Goal: Task Accomplishment & Management: Use online tool/utility

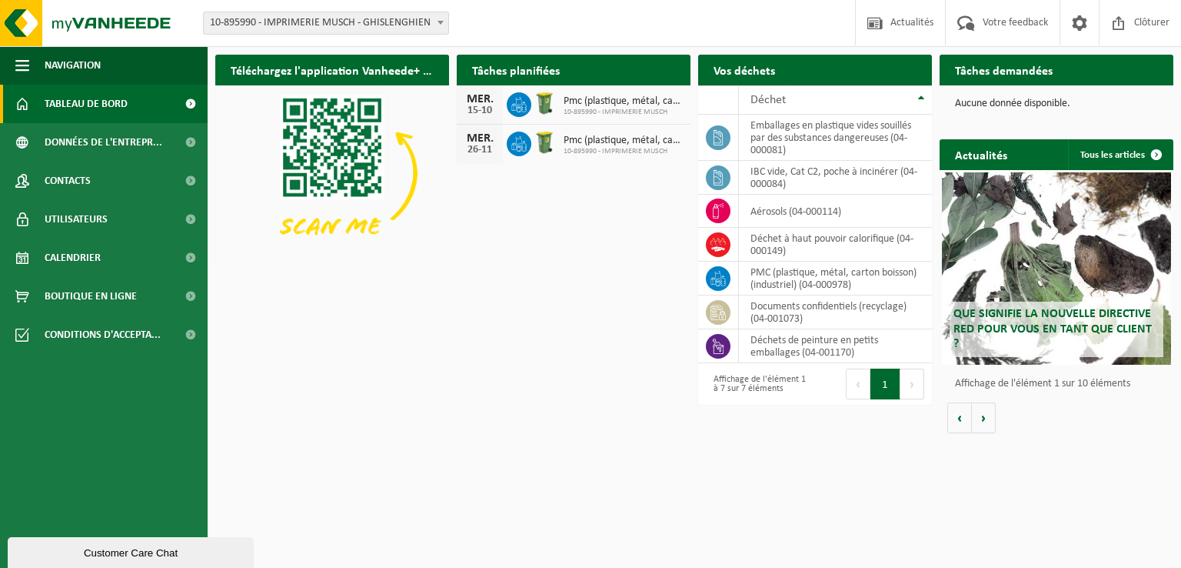
click at [550, 105] on img at bounding box center [544, 103] width 26 height 26
click at [659, 75] on div "Tâches planifiées Consulter votre calendrier" at bounding box center [574, 70] width 234 height 31
click at [109, 265] on link "Calendrier" at bounding box center [104, 257] width 208 height 38
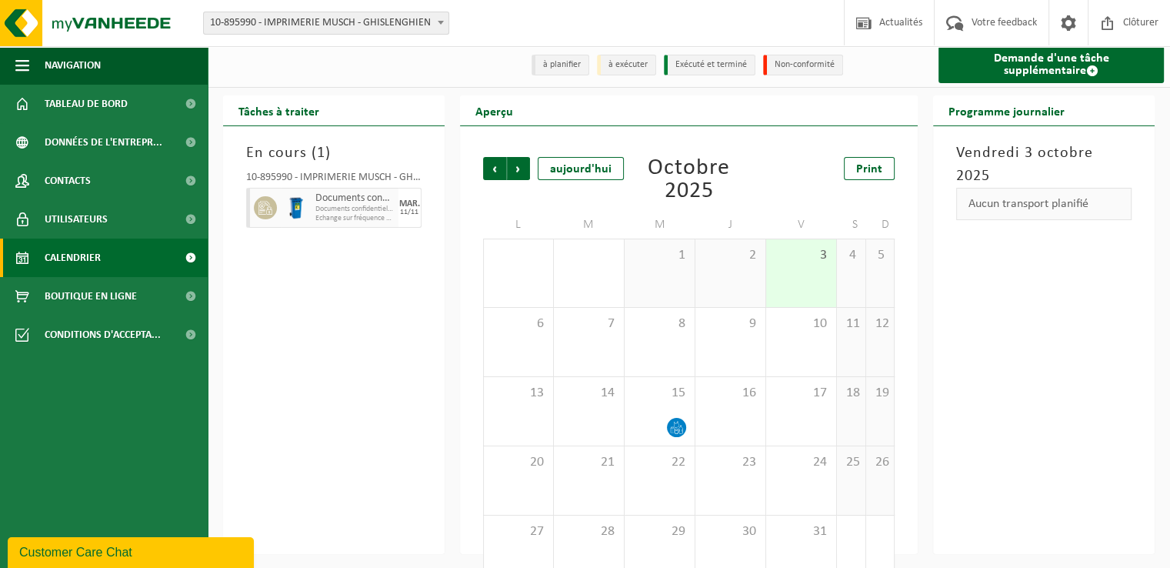
scroll to position [38, 0]
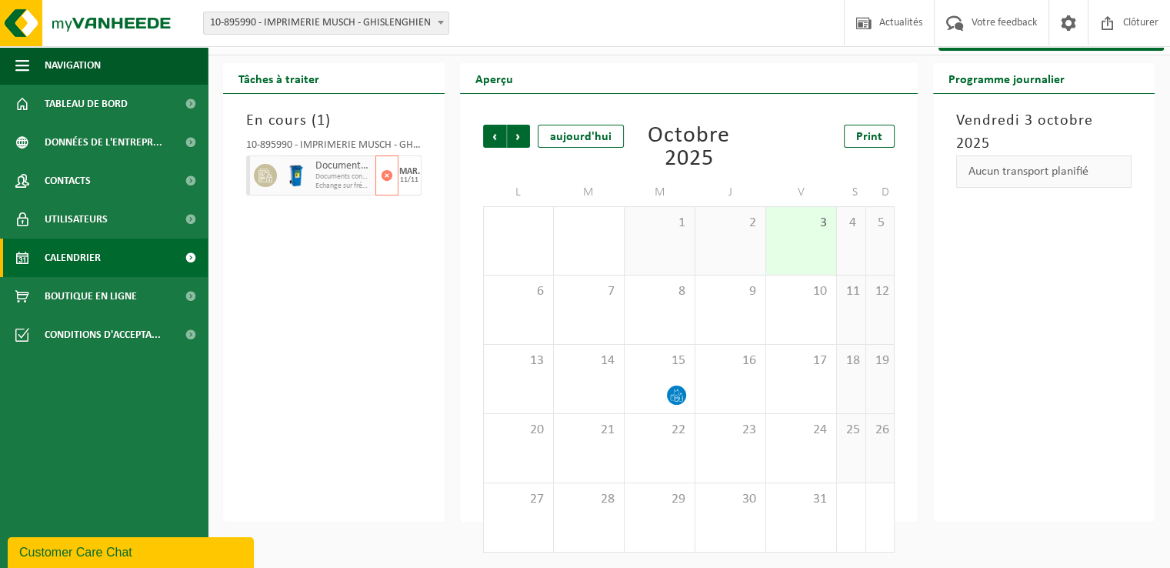
click at [308, 176] on div at bounding box center [296, 175] width 31 height 40
click at [518, 136] on span "Suivant" at bounding box center [518, 136] width 23 height 23
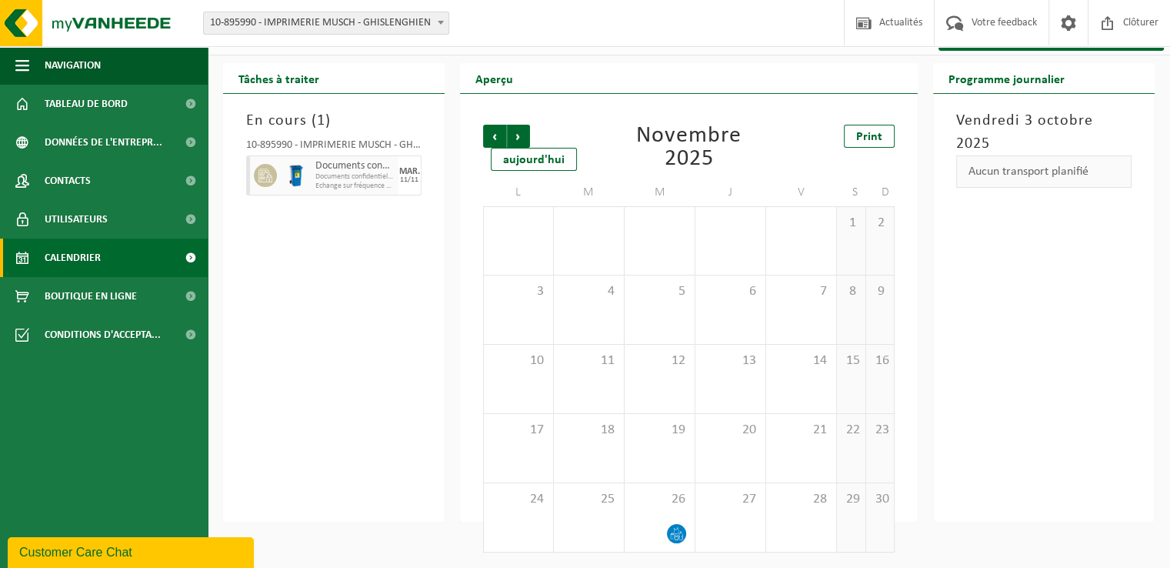
click at [518, 136] on span "Suivant" at bounding box center [518, 136] width 23 height 23
click at [485, 139] on span "Précédent" at bounding box center [494, 136] width 23 height 23
click at [674, 538] on icon at bounding box center [676, 533] width 13 height 13
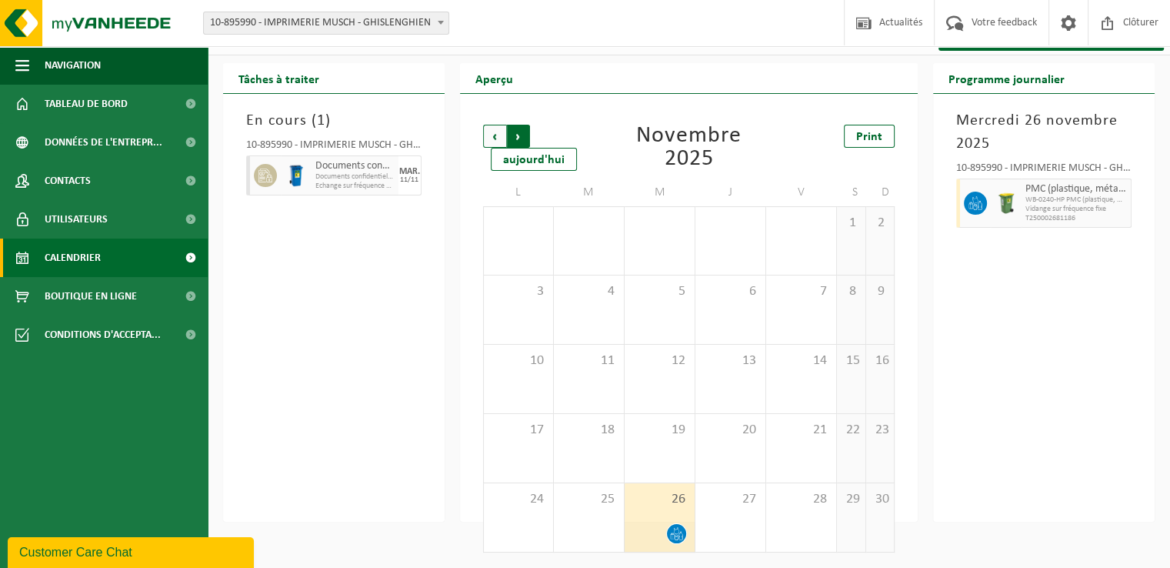
click at [492, 138] on span "Précédent" at bounding box center [494, 136] width 23 height 23
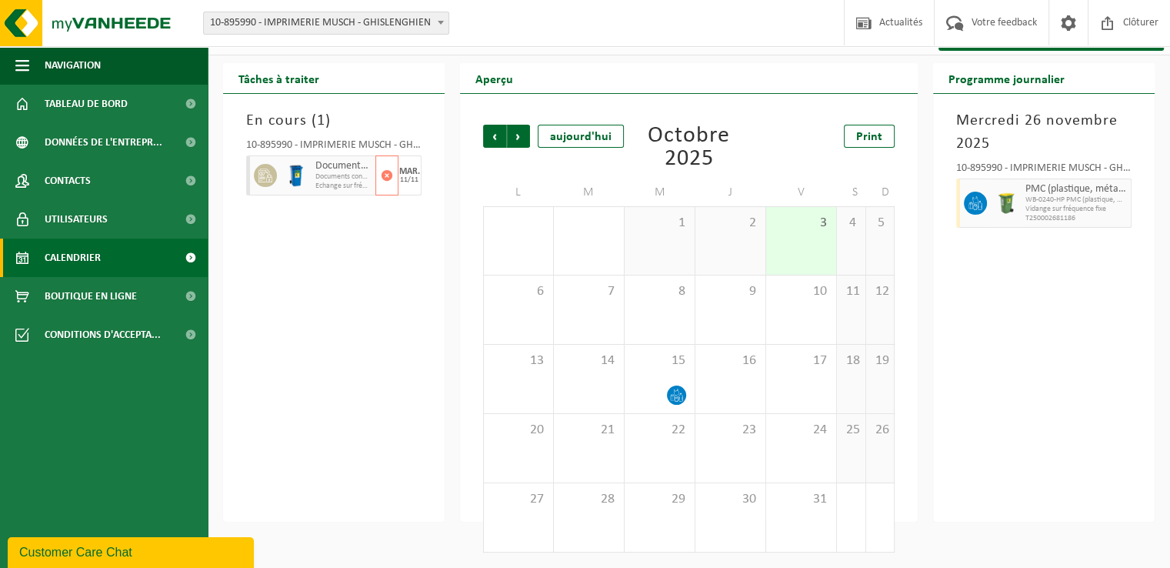
click at [337, 179] on span "Documents confidentiels (déstruction - recyclage)" at bounding box center [343, 176] width 56 height 9
click at [520, 135] on span "Suivant" at bounding box center [518, 136] width 23 height 23
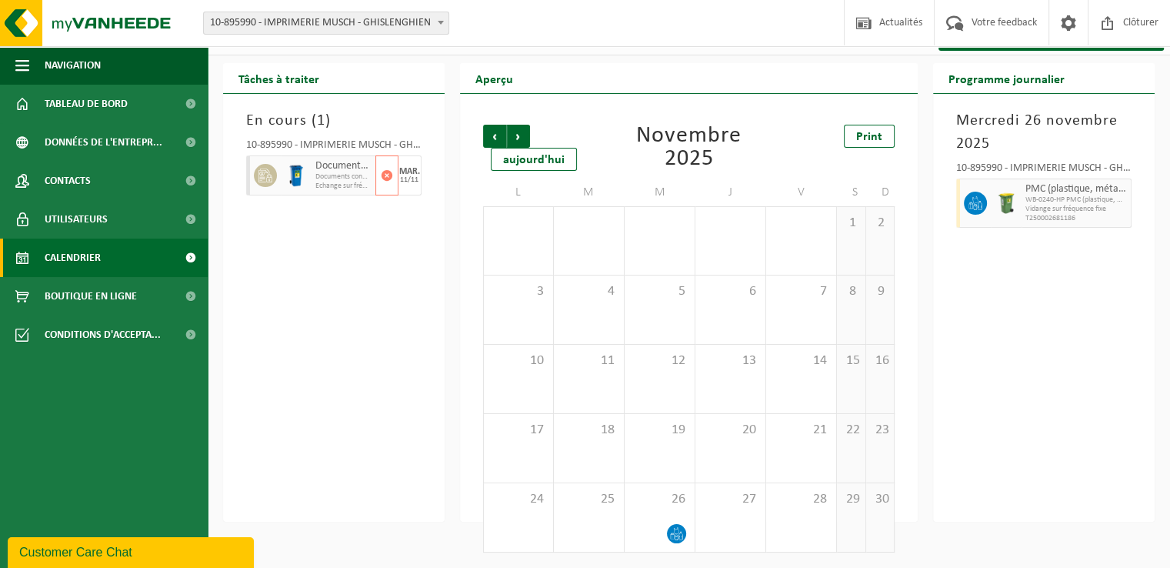
click at [332, 185] on span "Echange sur fréquence fixe dans l'abonnement" at bounding box center [343, 186] width 56 height 9
click at [58, 100] on span "Tableau de bord" at bounding box center [86, 104] width 83 height 38
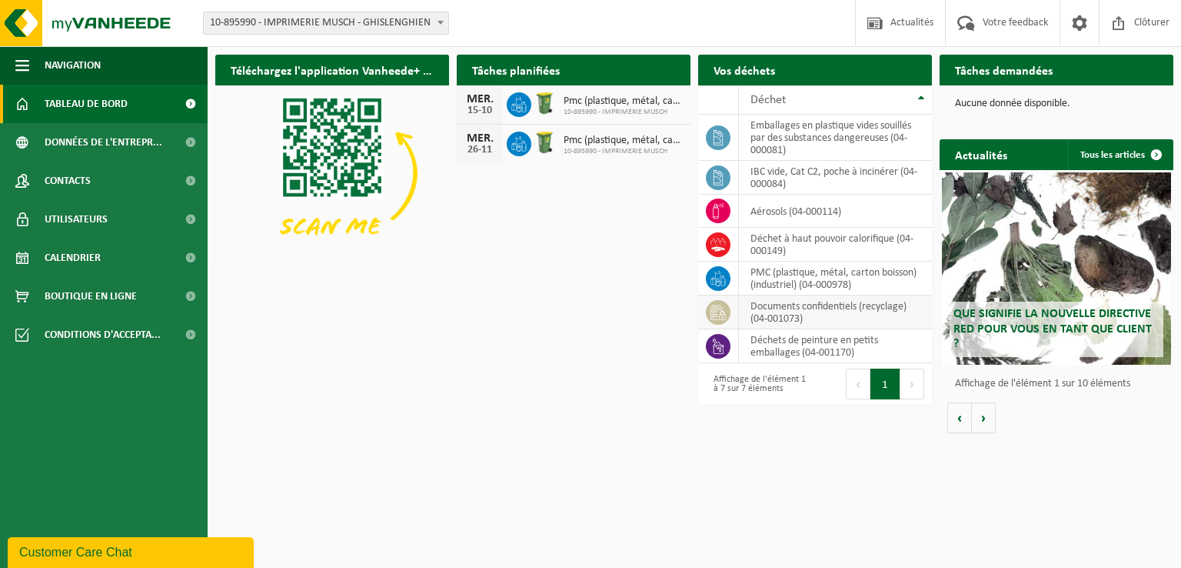
click at [858, 302] on td "documents confidentiels (recyclage) (04-001073)" at bounding box center [835, 312] width 193 height 34
click at [781, 305] on td "documents confidentiels (recyclage) (04-001073)" at bounding box center [835, 312] width 193 height 34
click at [868, 95] on span "Demander un transport" at bounding box center [854, 100] width 100 height 10
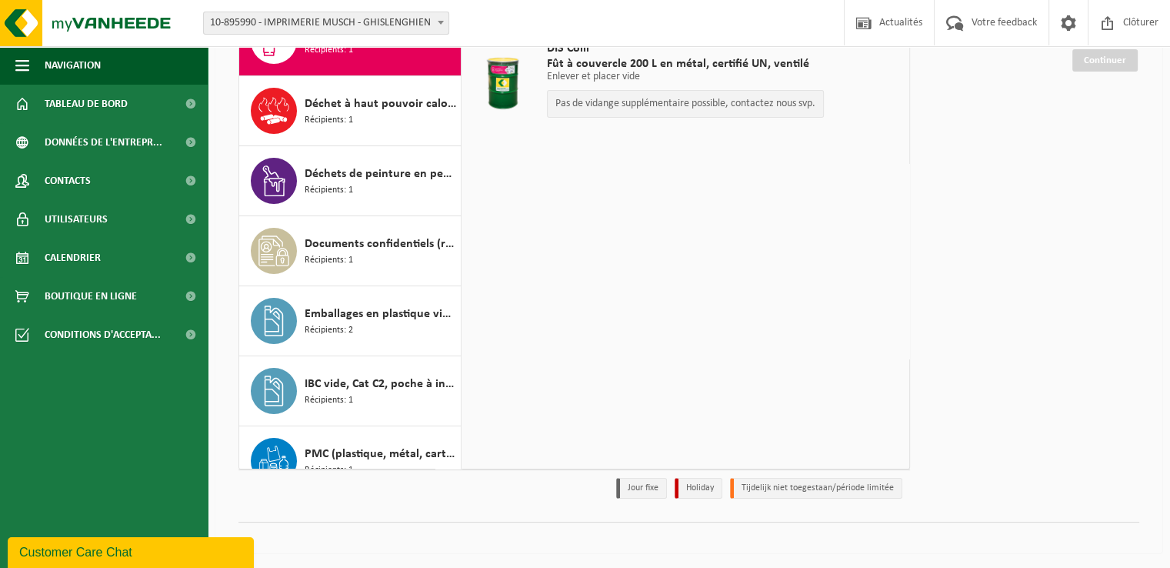
scroll to position [26, 0]
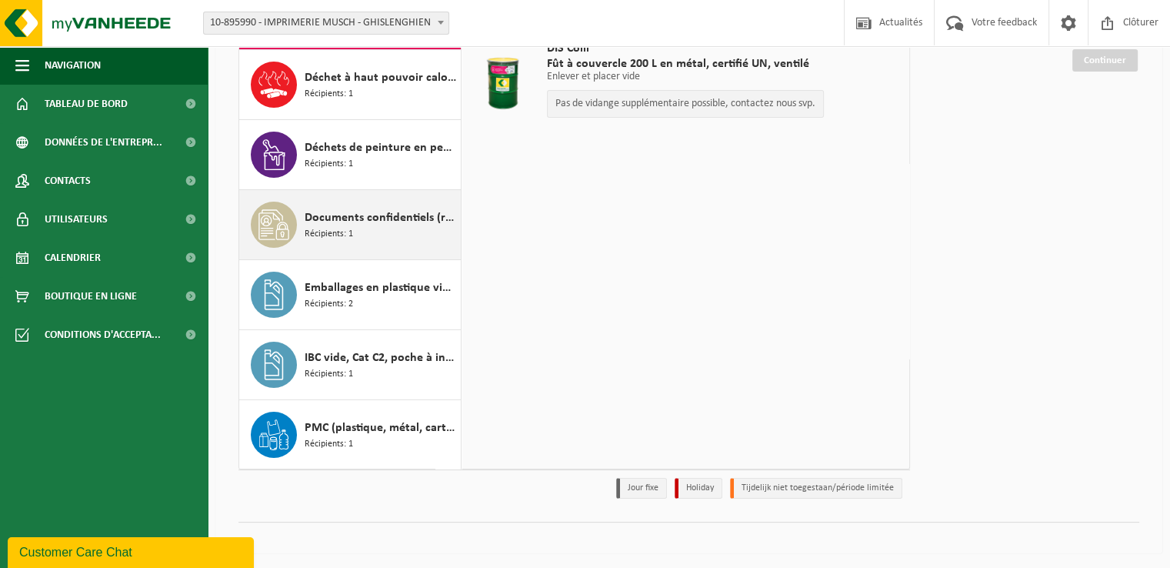
click at [356, 229] on div "Documents confidentiels (recyclage) Récipients: 1" at bounding box center [381, 225] width 152 height 46
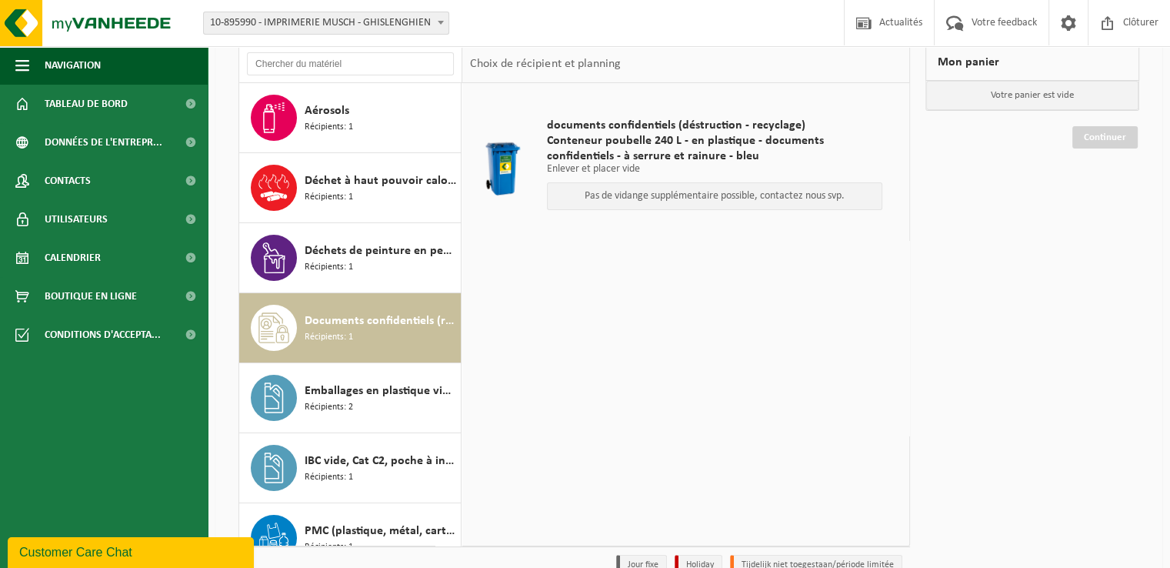
scroll to position [183, 0]
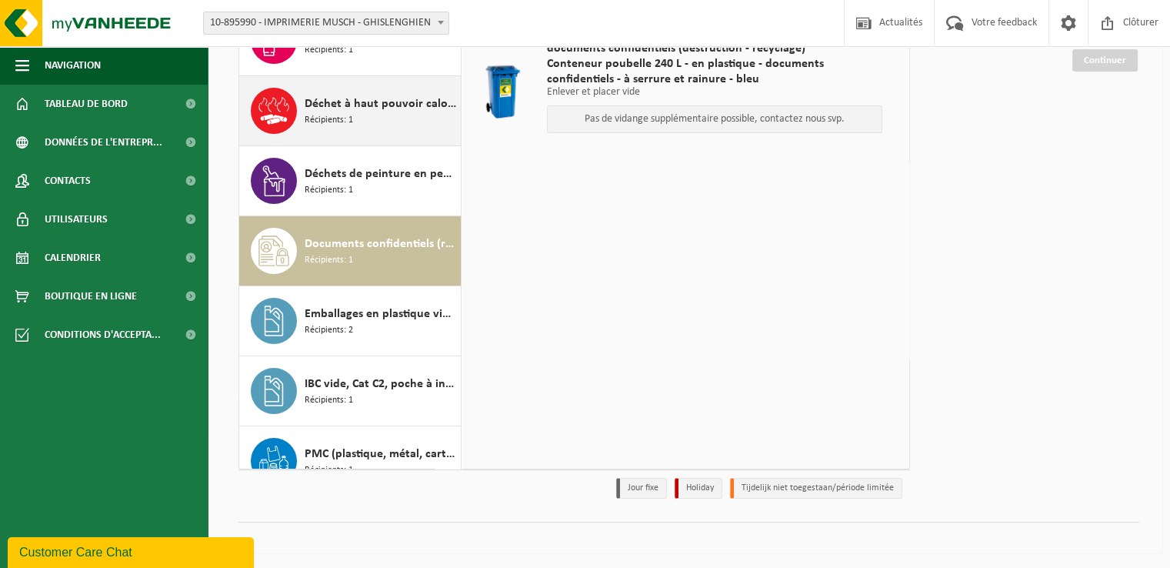
click at [372, 116] on div "Déchet à haut pouvoir calorifique Récipients: 1" at bounding box center [381, 111] width 152 height 46
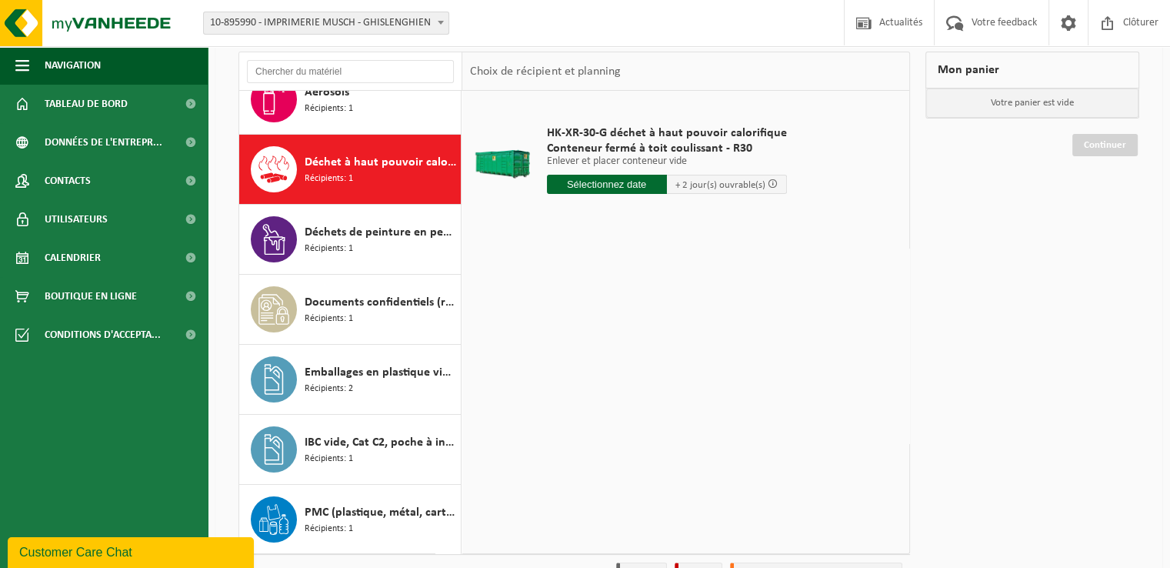
scroll to position [0, 0]
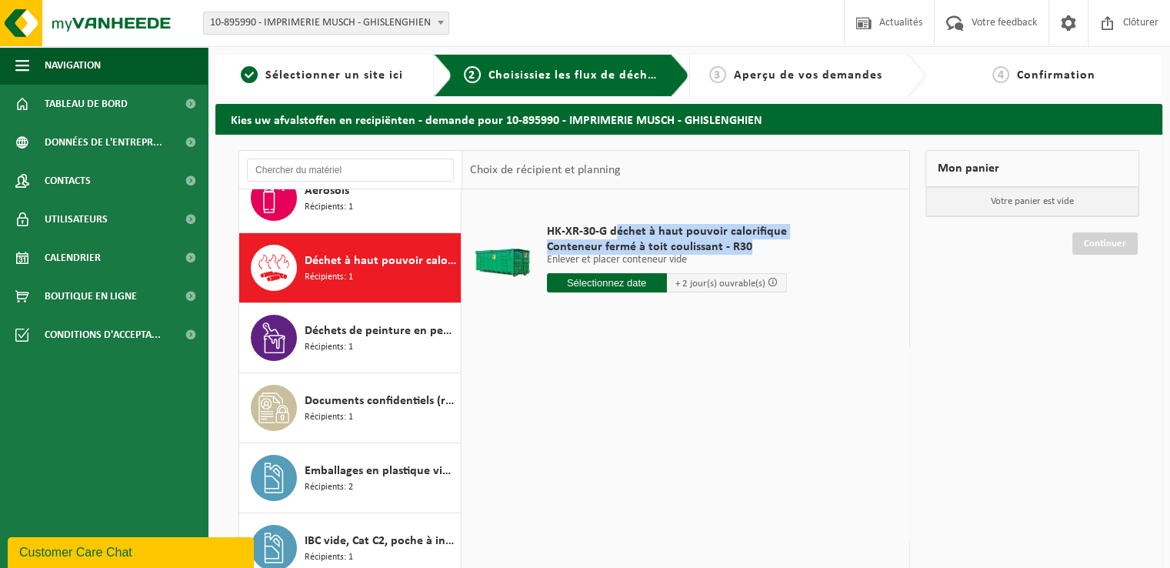
drag, startPoint x: 614, startPoint y: 228, endPoint x: 747, endPoint y: 248, distance: 134.4
click at [747, 248] on div "HK-XR-30-G déchet à haut pouvoir calorifique Conteneur fermé à toit coulissant …" at bounding box center [666, 261] width 255 height 107
copy div "échet à haut pouvoir calorifique Conteneur fermé à toit coulissant - R30"
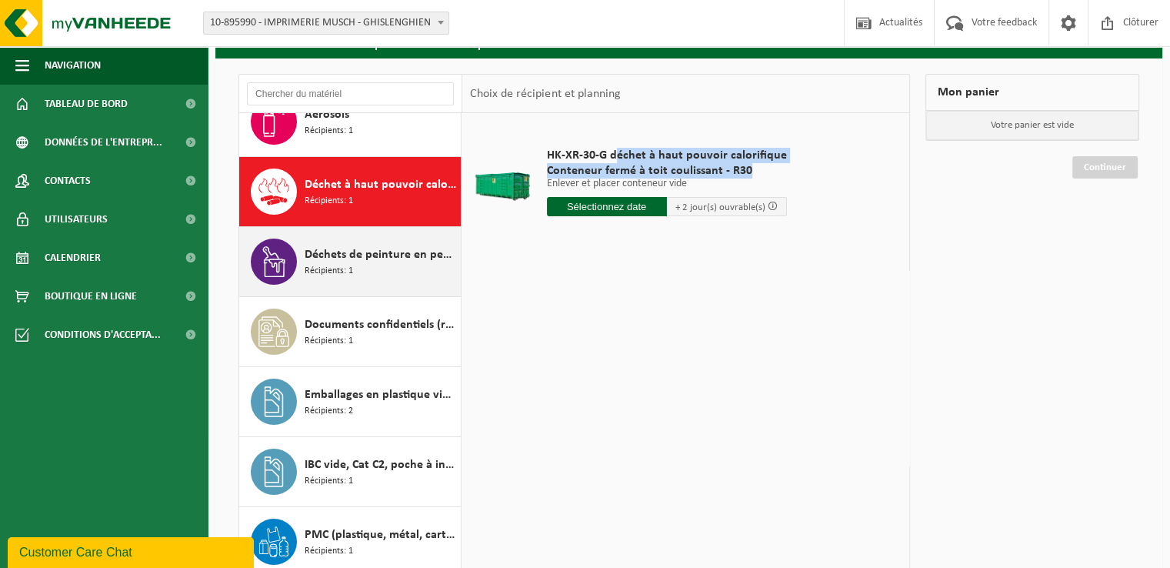
scroll to position [77, 0]
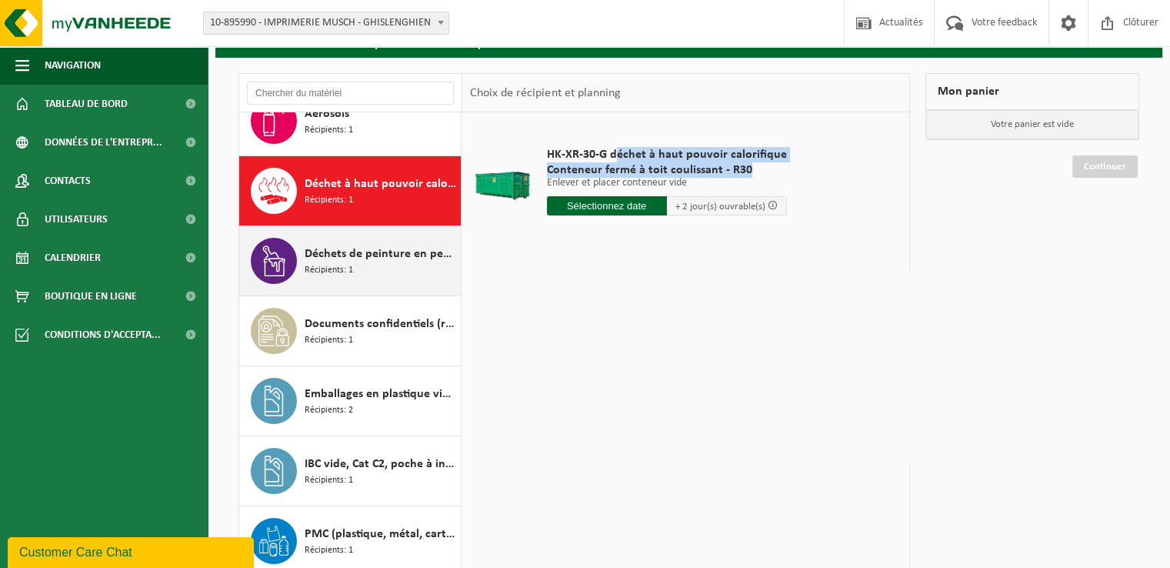
click at [388, 270] on div "Déchets de peinture en petits emballages Récipients: 1" at bounding box center [381, 261] width 152 height 46
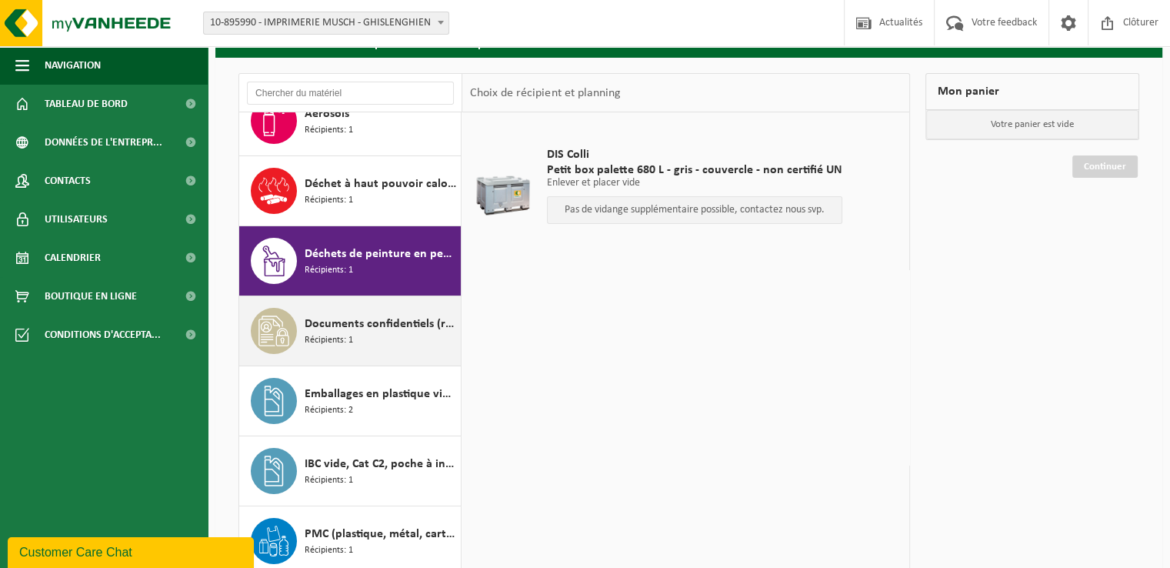
click at [385, 320] on span "Documents confidentiels (recyclage)" at bounding box center [381, 324] width 152 height 18
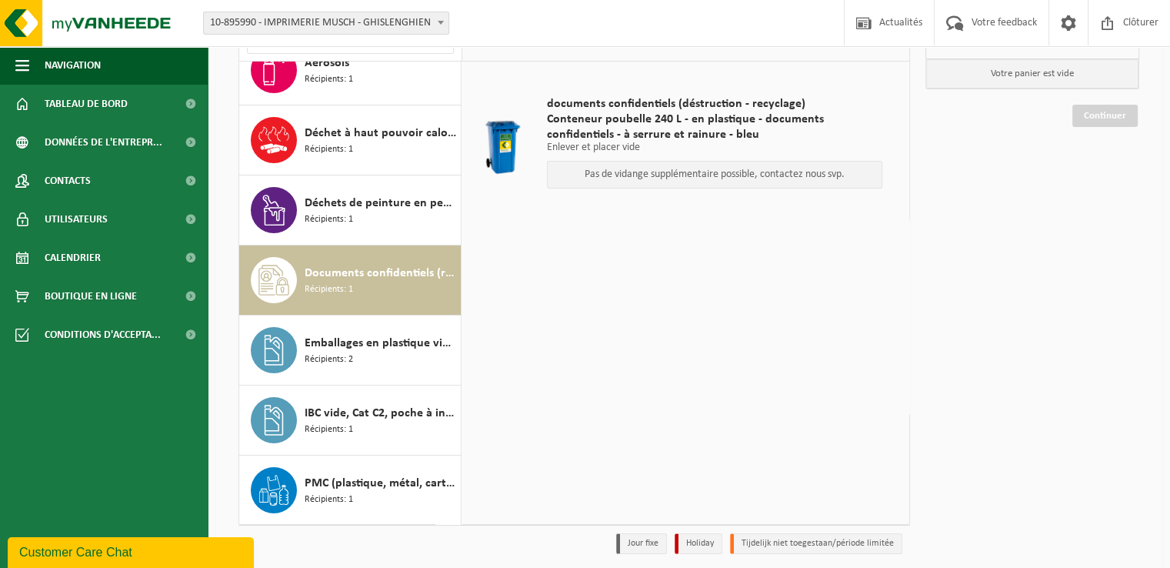
scroll to position [154, 0]
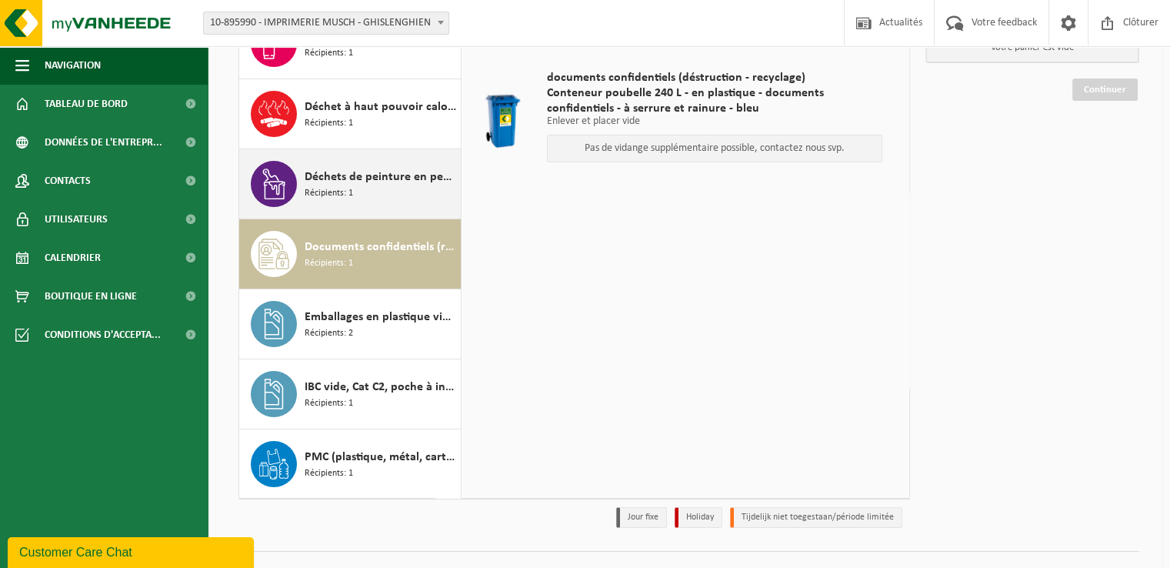
click at [354, 185] on div "Déchets de peinture en petits emballages Récipients: 1" at bounding box center [381, 184] width 152 height 46
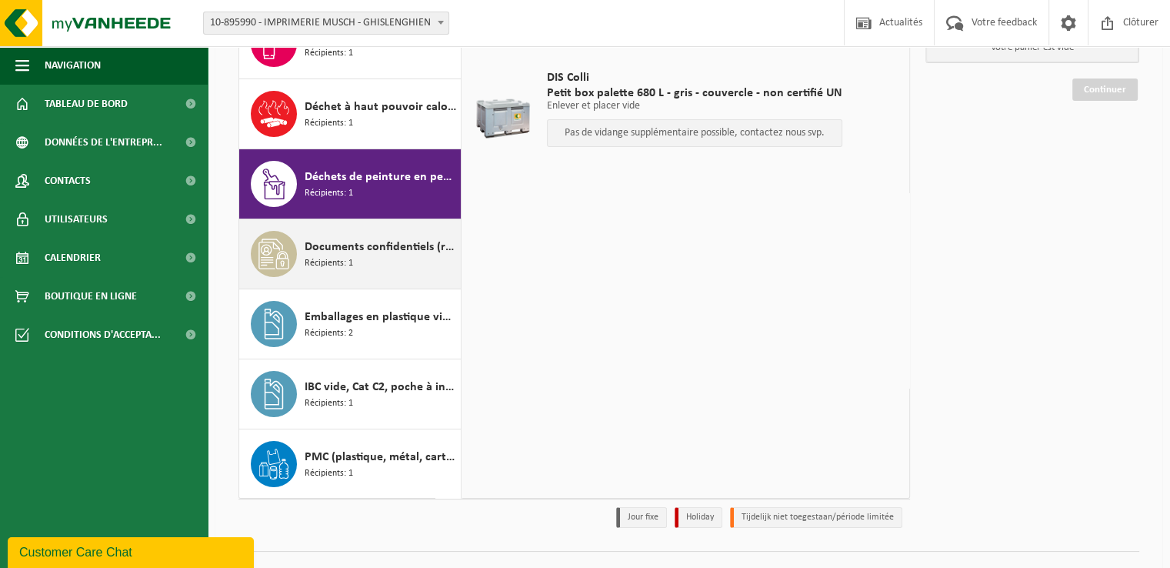
click at [364, 287] on div "Documents confidentiels (recyclage) Récipients: 1" at bounding box center [350, 253] width 222 height 69
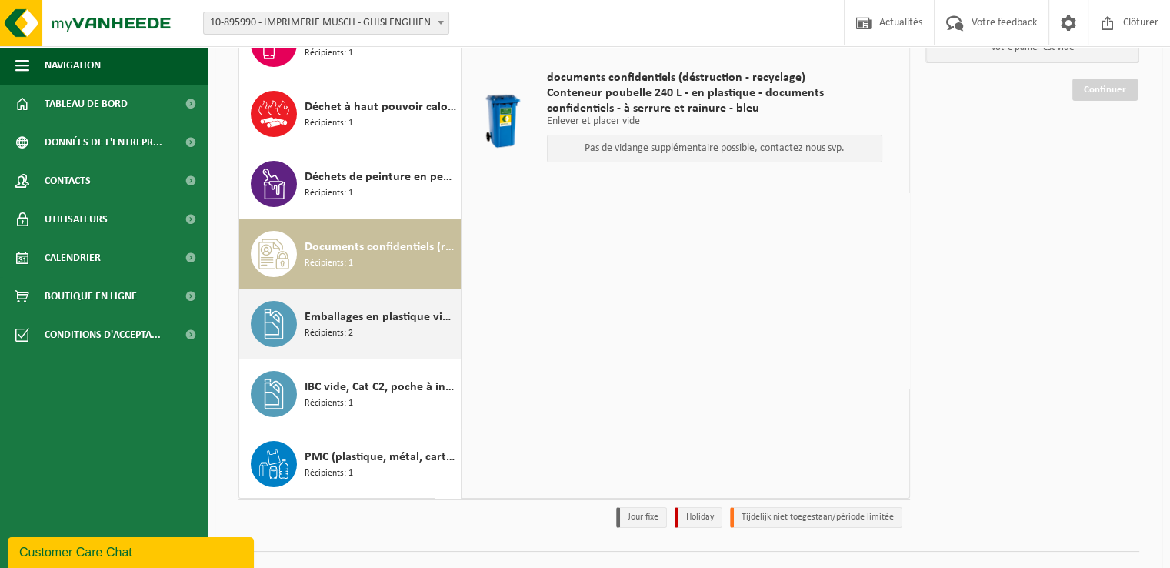
click at [388, 317] on span "Emballages en plastique vides souillés par des substances dangereuses" at bounding box center [381, 317] width 152 height 18
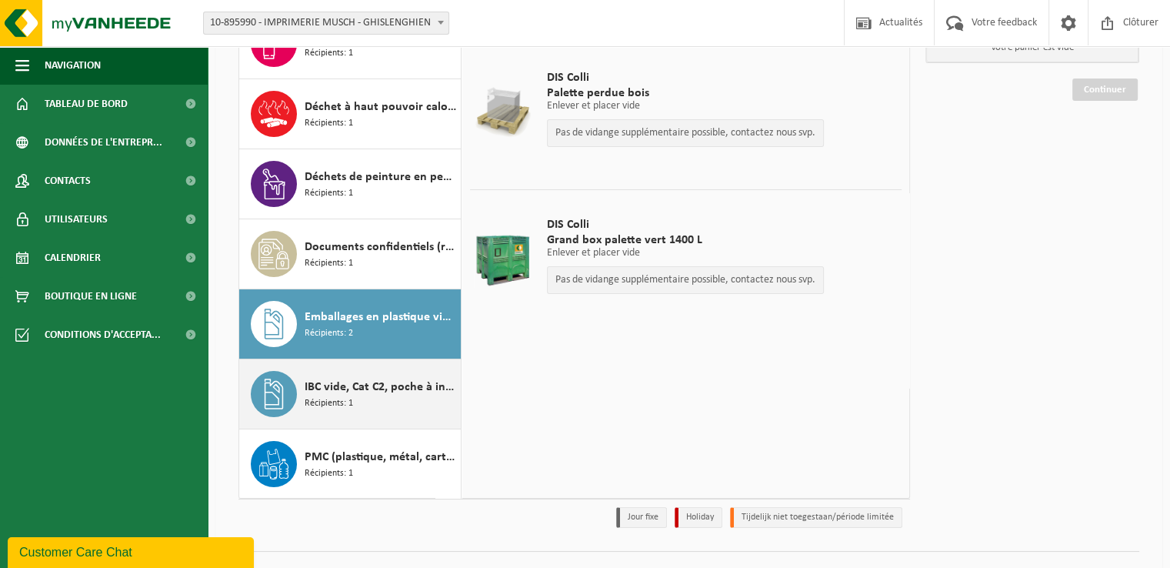
click at [394, 371] on div "IBC vide, Cat C2, poche à incinérer Récipients: 1" at bounding box center [381, 394] width 152 height 46
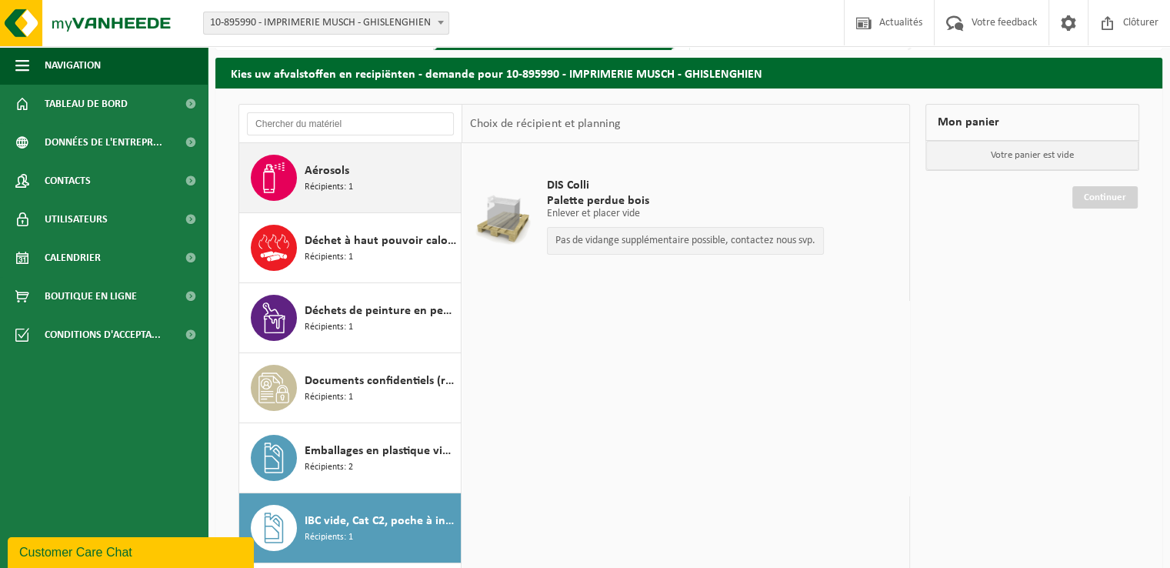
scroll to position [0, 0]
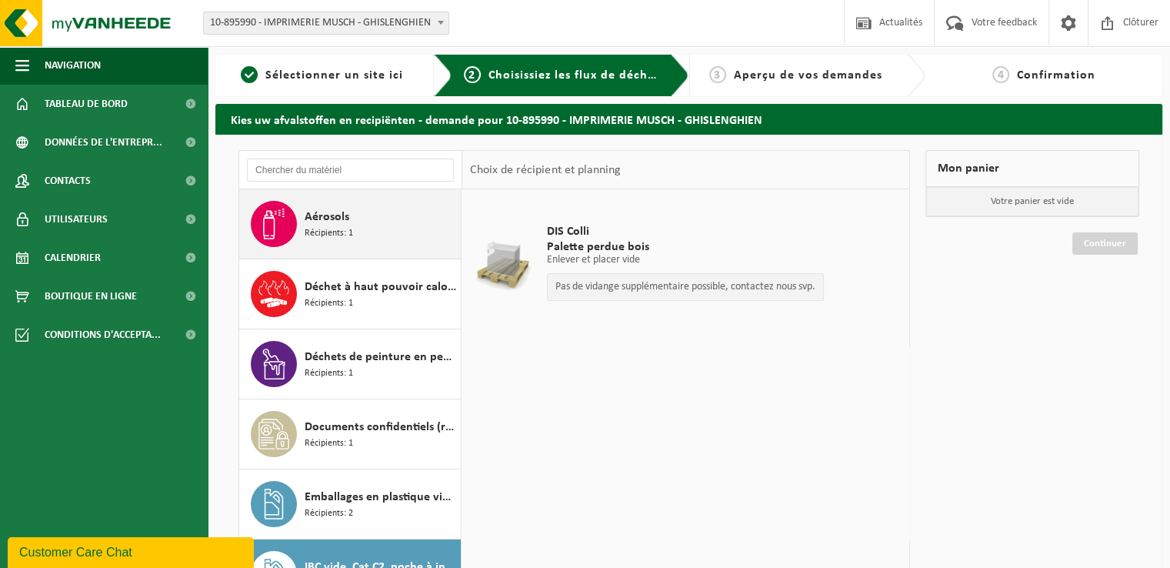
click at [366, 243] on div "Aérosols Récipients: 1" at bounding box center [381, 224] width 152 height 46
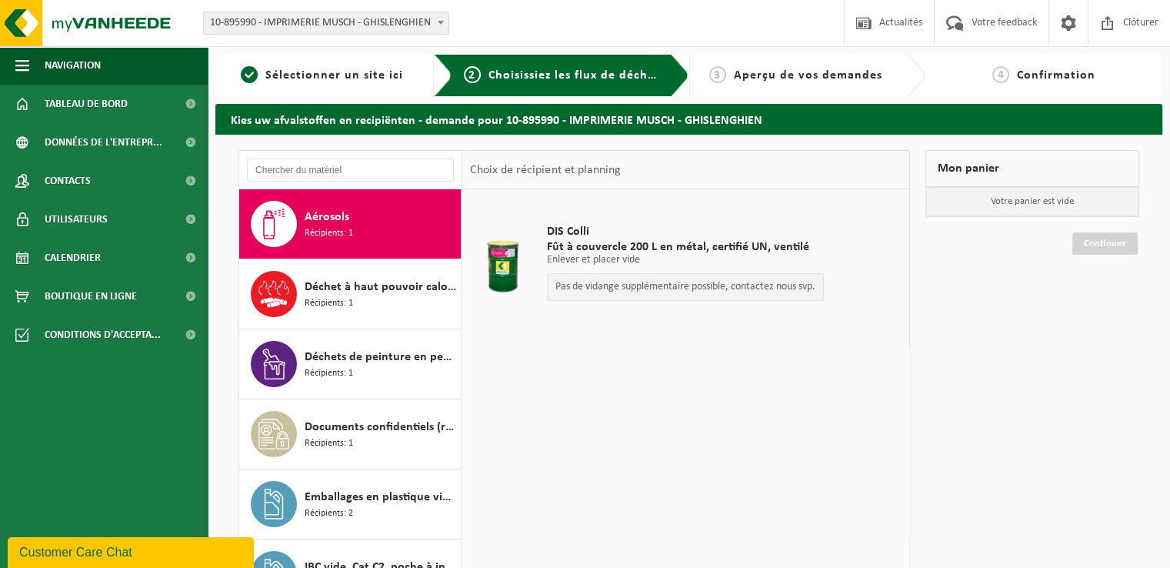
scroll to position [26, 0]
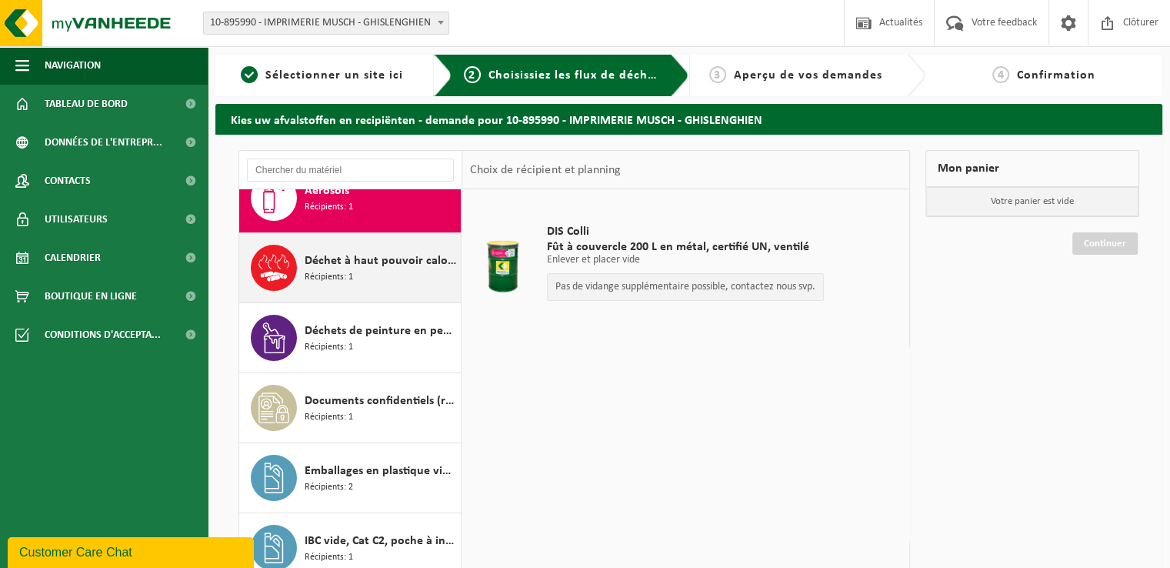
click at [348, 271] on span "Récipients: 1" at bounding box center [329, 277] width 48 height 15
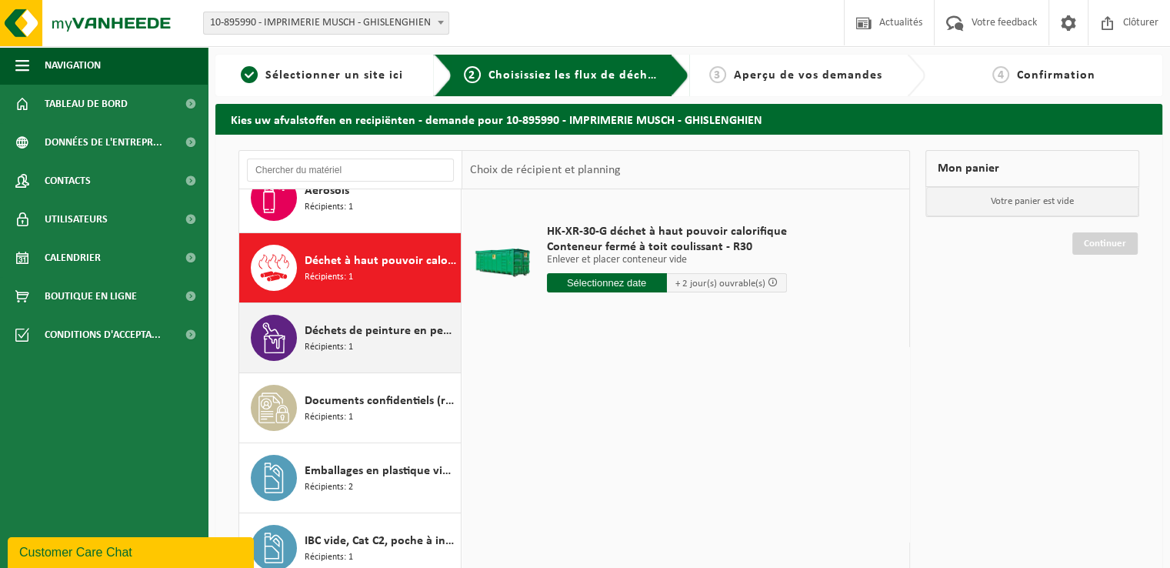
click at [368, 327] on span "Déchets de peinture en petits emballages" at bounding box center [381, 330] width 152 height 18
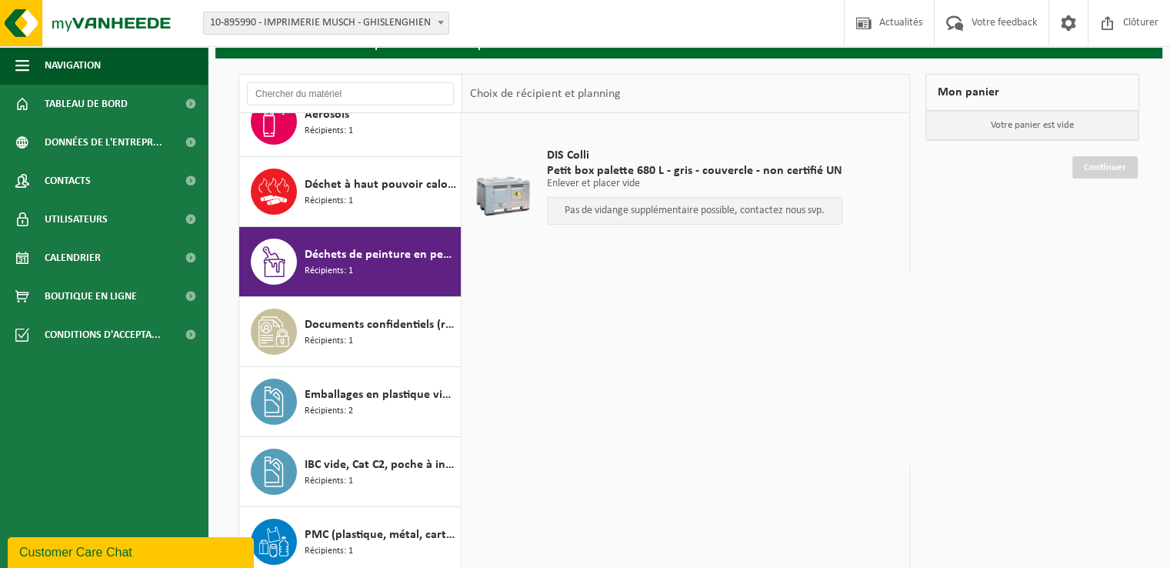
scroll to position [77, 0]
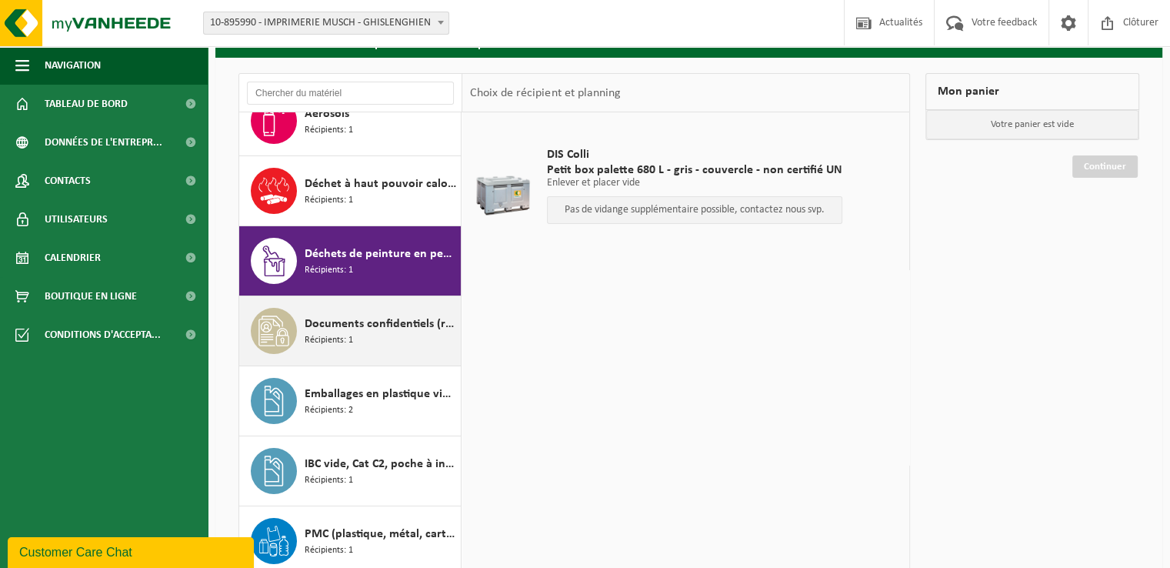
click at [368, 355] on div "Documents confidentiels (recyclage) Récipients: 1" at bounding box center [350, 330] width 222 height 69
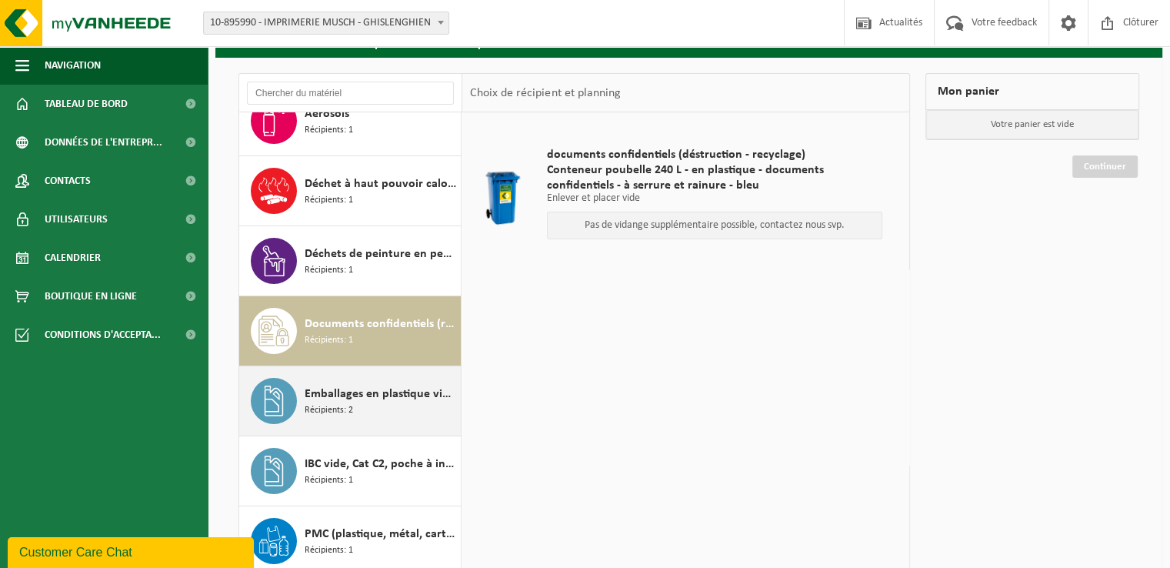
click at [369, 408] on div "Emballages en plastique vides souillés par des substances dangereuses Récipient…" at bounding box center [381, 401] width 152 height 46
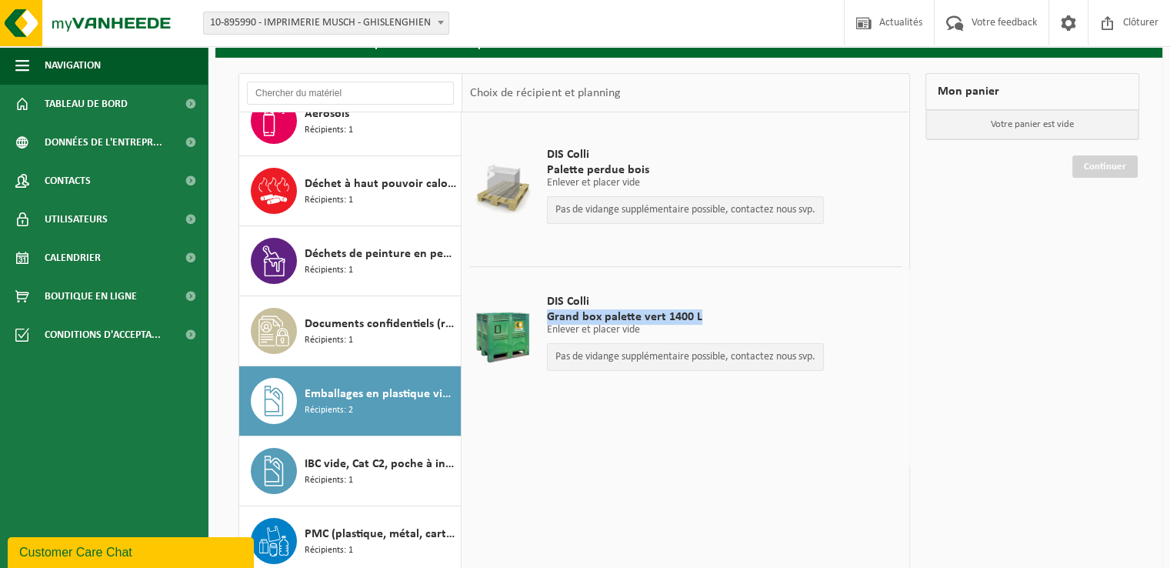
drag, startPoint x: 710, startPoint y: 317, endPoint x: 538, endPoint y: 311, distance: 171.6
click at [539, 311] on div "DIS Colli Grand box palette vert 1400 L Enlever et placer vide Enlever et place…" at bounding box center [685, 335] width 292 height 115
copy span "Grand box palette vert 1400 L"
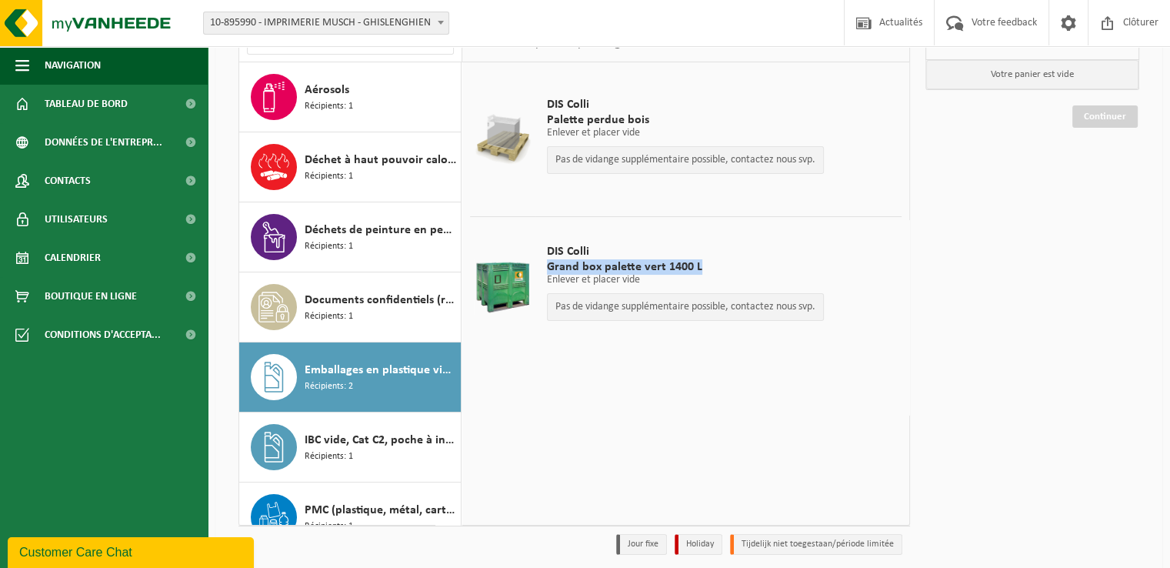
scroll to position [183, 0]
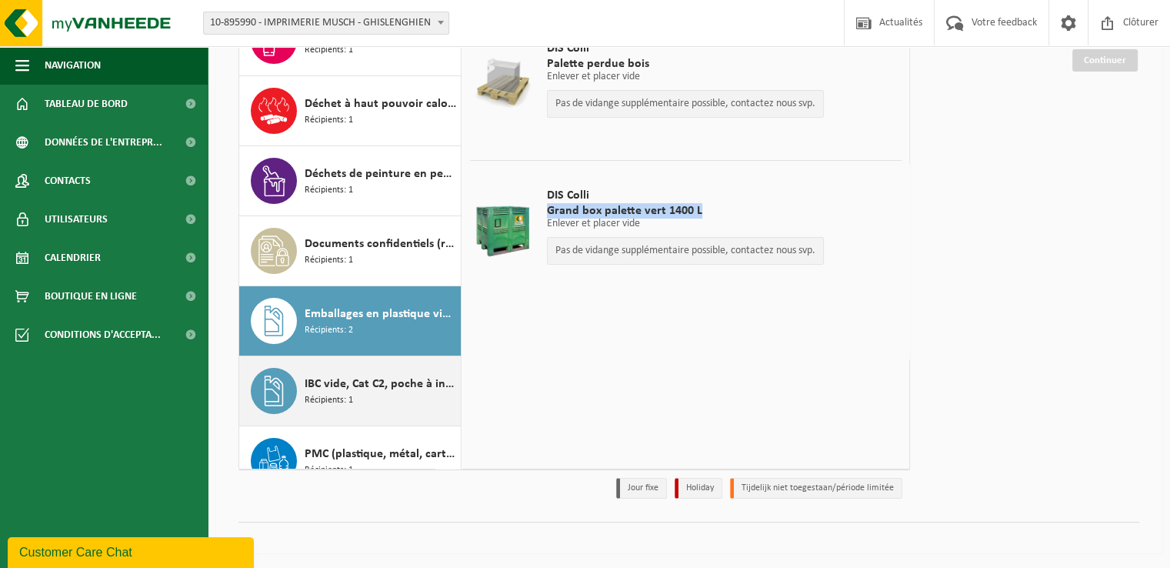
click at [399, 404] on div "IBC vide, Cat C2, poche à incinérer Récipients: 1" at bounding box center [381, 391] width 152 height 46
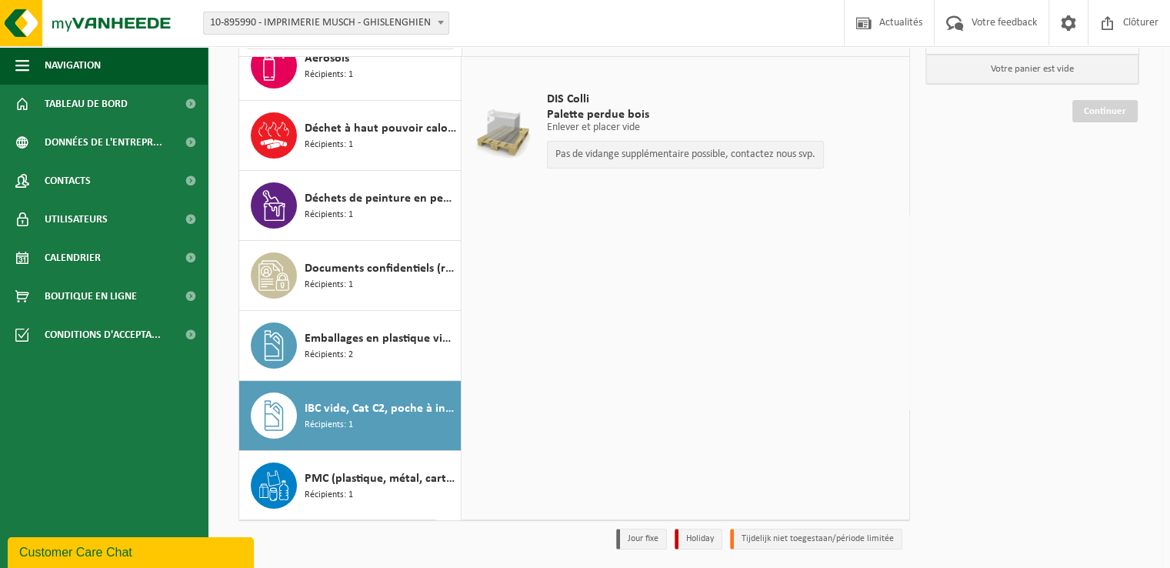
scroll to position [106, 0]
